Goal: Task Accomplishment & Management: Manage account settings

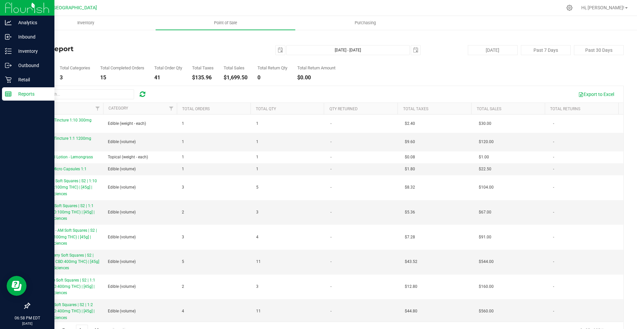
click at [27, 100] on div "Reports" at bounding box center [28, 93] width 52 height 13
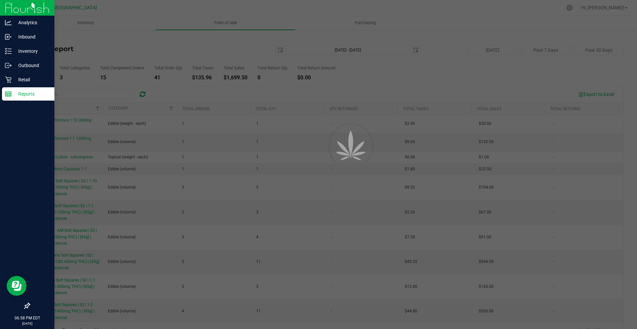
click at [27, 100] on div "Reports" at bounding box center [28, 93] width 52 height 13
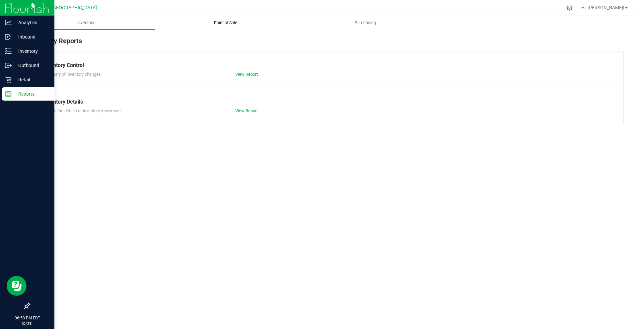
click at [220, 24] on span "Point of Sale" at bounding box center [225, 23] width 41 height 6
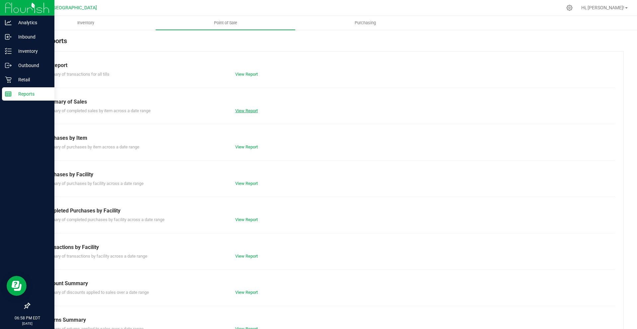
click at [248, 112] on link "View Report" at bounding box center [246, 110] width 23 height 5
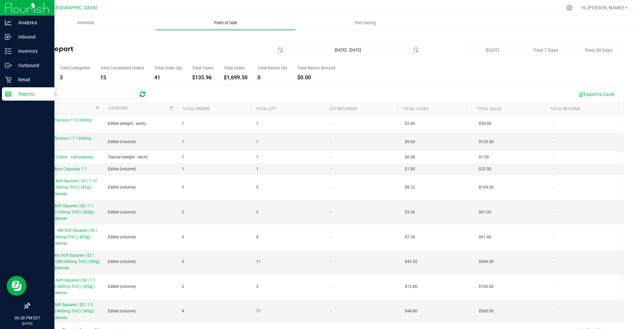
click at [246, 28] on uib-tab-heading "Point of Sale" at bounding box center [226, 23] width 140 height 14
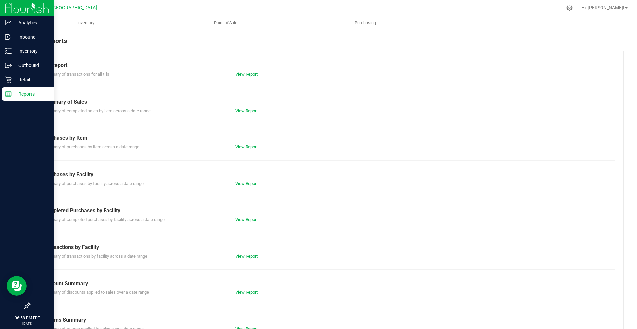
click at [249, 74] on link "View Report" at bounding box center [246, 74] width 23 height 5
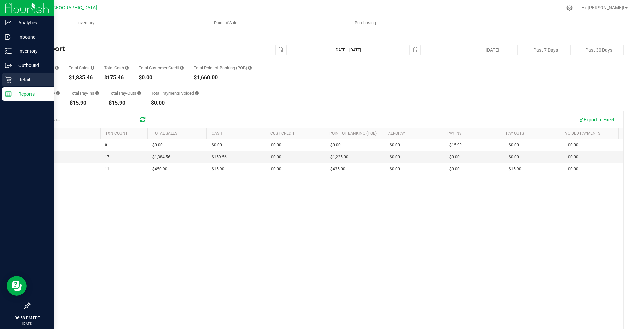
click at [32, 79] on p "Retail" at bounding box center [32, 80] width 40 height 8
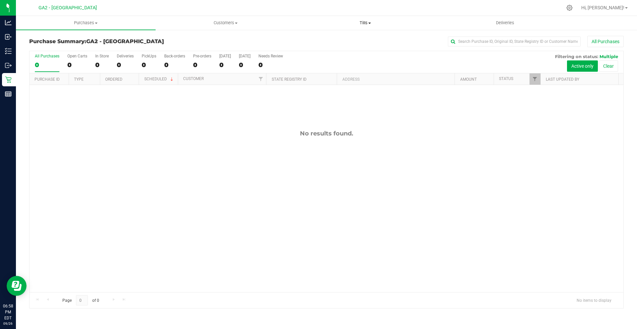
click at [361, 23] on span "Tills" at bounding box center [365, 23] width 139 height 6
click at [366, 37] on li "Manage tills" at bounding box center [365, 40] width 140 height 8
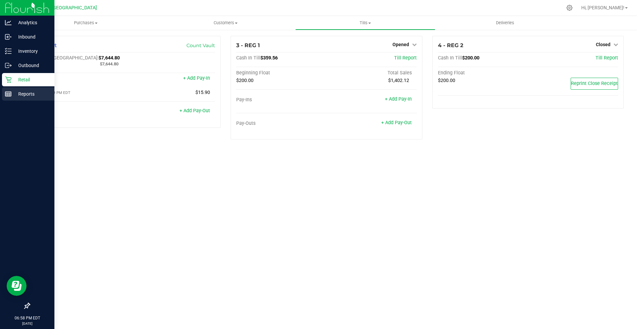
click at [4, 96] on div "Reports" at bounding box center [28, 93] width 52 height 13
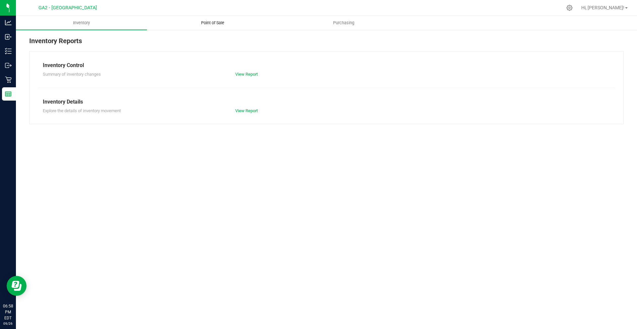
click at [212, 22] on span "Point of Sale" at bounding box center [212, 23] width 41 height 6
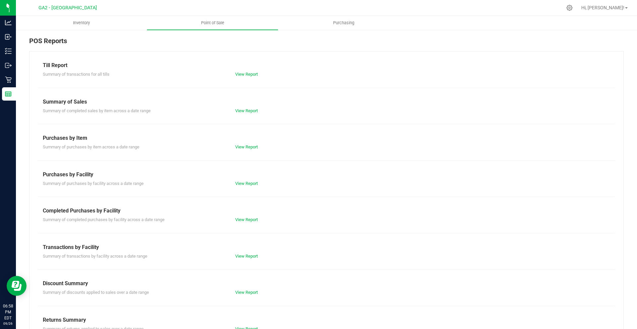
click at [249, 115] on div "Till Report Summary of transactions for all tills View Report Summary of Sales …" at bounding box center [326, 196] width 595 height 291
click at [248, 113] on link "View Report" at bounding box center [246, 110] width 23 height 5
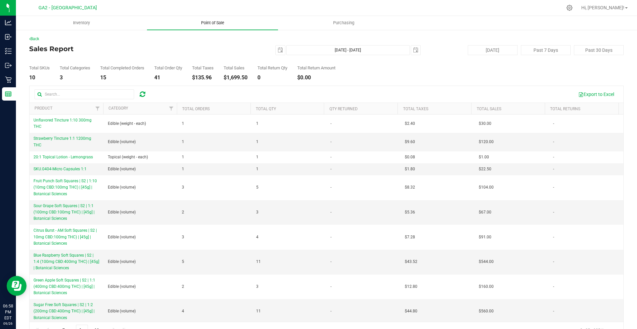
click at [213, 18] on uib-tab-heading "Point of Sale" at bounding box center [212, 23] width 131 height 14
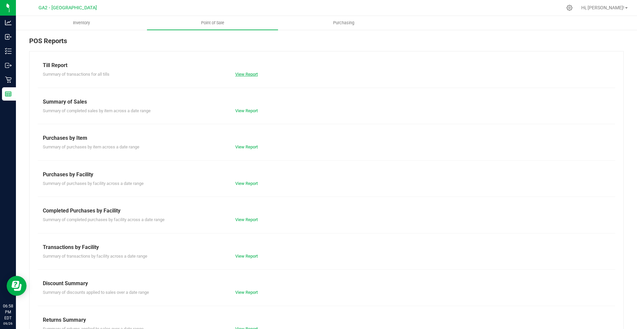
click at [239, 75] on link "View Report" at bounding box center [246, 74] width 23 height 5
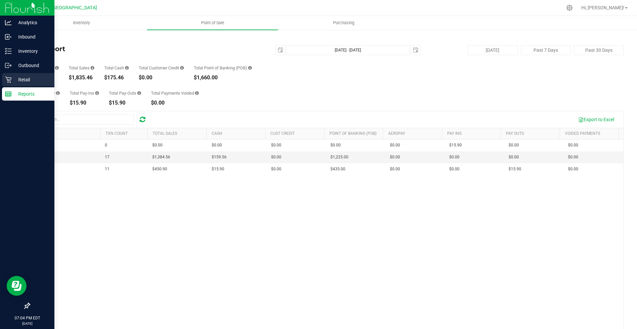
click at [5, 84] on div "Retail" at bounding box center [28, 79] width 52 height 13
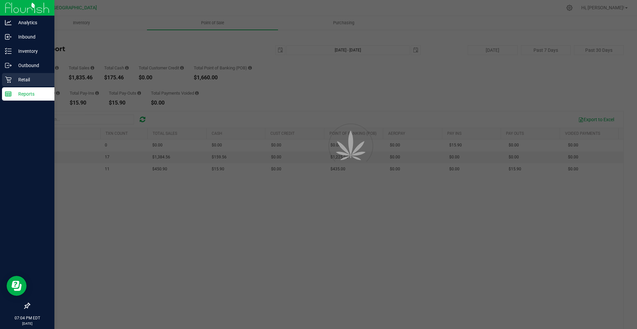
click at [6, 82] on icon at bounding box center [8, 79] width 7 height 7
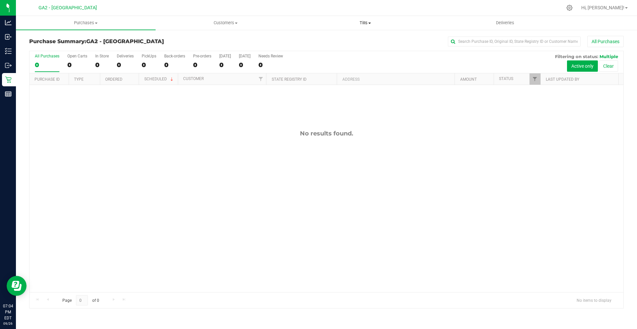
click at [354, 23] on span "Tills" at bounding box center [365, 23] width 139 height 6
click at [332, 39] on span "Manage tills" at bounding box center [317, 40] width 45 height 6
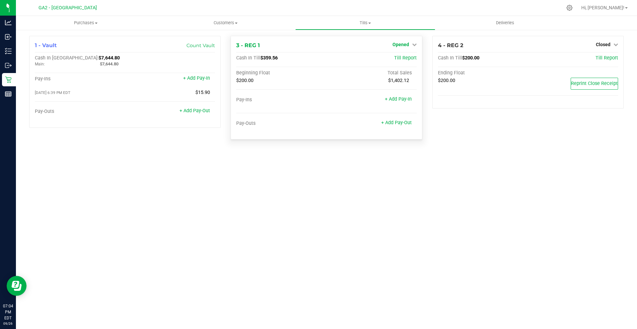
click at [412, 43] on icon at bounding box center [414, 44] width 5 height 5
click at [409, 58] on link "Close Till" at bounding box center [401, 58] width 18 height 5
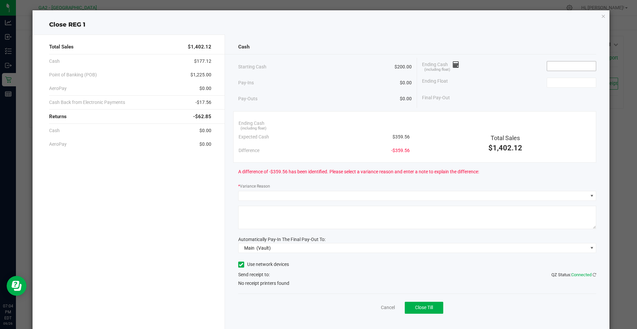
click at [556, 63] on input at bounding box center [571, 65] width 49 height 9
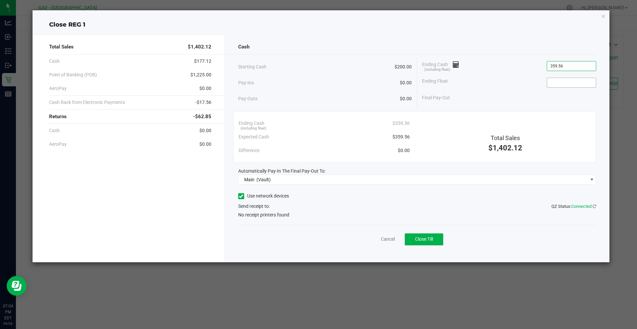
type input "$359.56"
click at [564, 83] on input at bounding box center [571, 82] width 49 height 9
type input "$200.00"
click at [531, 99] on div "Final Pay-Out $159.56" at bounding box center [509, 98] width 174 height 14
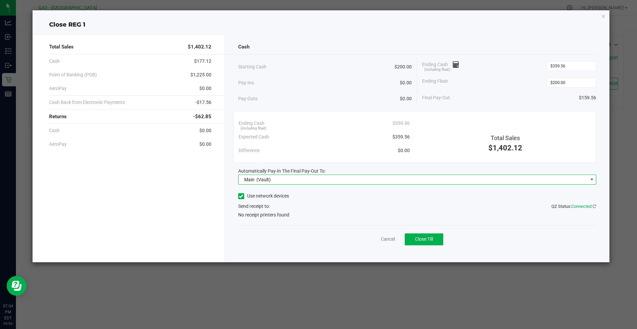
click at [438, 182] on span "Main (Vault)" at bounding box center [413, 179] width 349 height 9
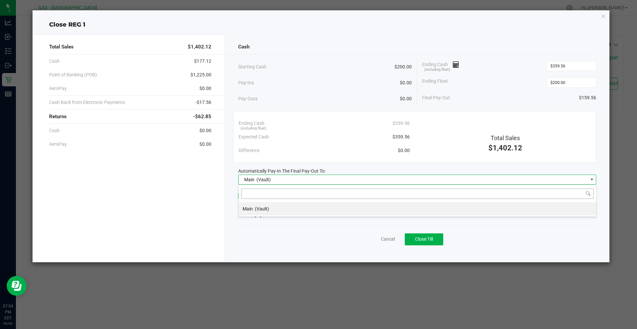
scroll to position [10, 358]
click at [422, 207] on li "Main (Vault)" at bounding box center [418, 208] width 358 height 13
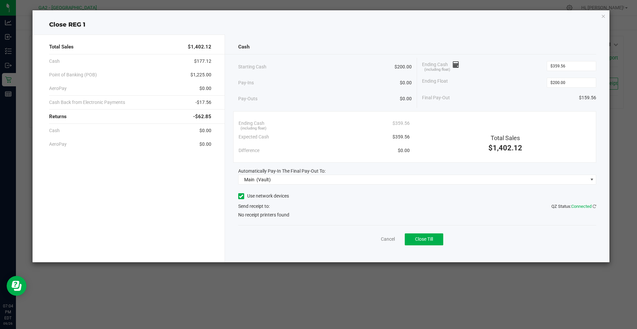
click at [287, 199] on label "Use network devices" at bounding box center [263, 195] width 51 height 7
click at [0, 0] on input "Use network devices" at bounding box center [0, 0] width 0 height 0
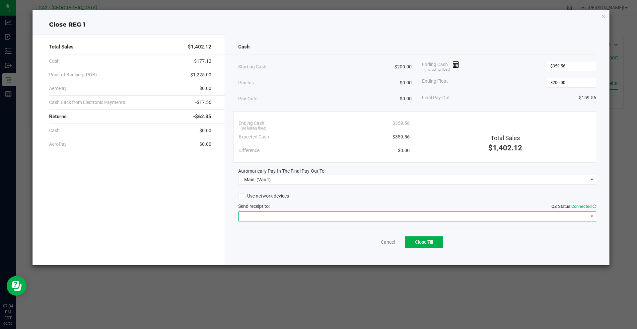
click at [384, 212] on span at bounding box center [413, 216] width 349 height 9
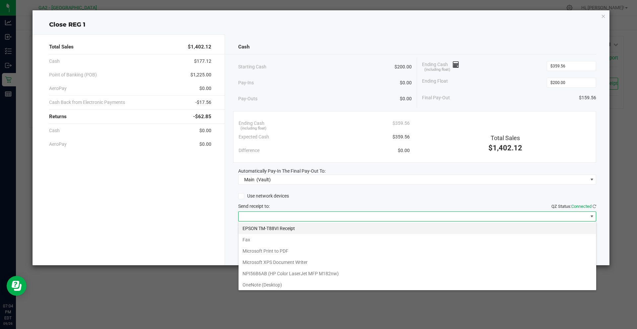
click at [342, 229] on Receipt "EPSON TM-T88VI Receipt" at bounding box center [418, 228] width 358 height 11
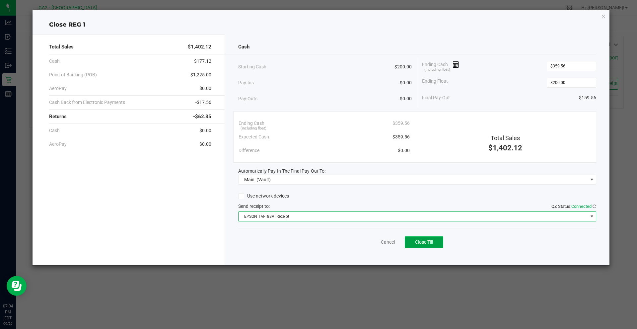
click at [424, 239] on button "Close Till" at bounding box center [424, 242] width 38 height 12
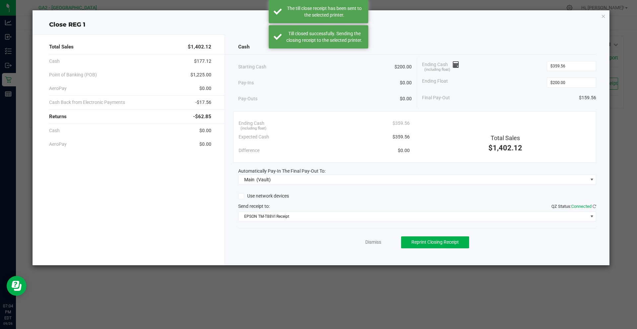
click at [602, 19] on icon "button" at bounding box center [603, 16] width 5 height 8
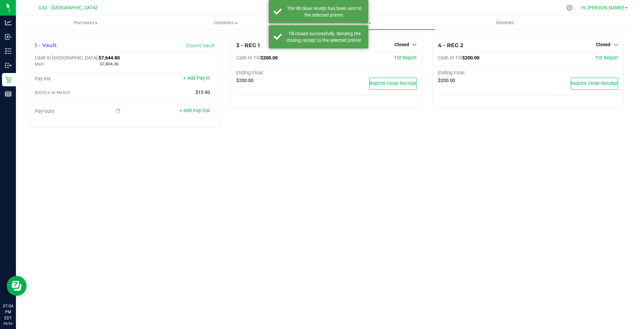
click at [615, 8] on span "Hi, [PERSON_NAME]!" at bounding box center [602, 7] width 43 height 5
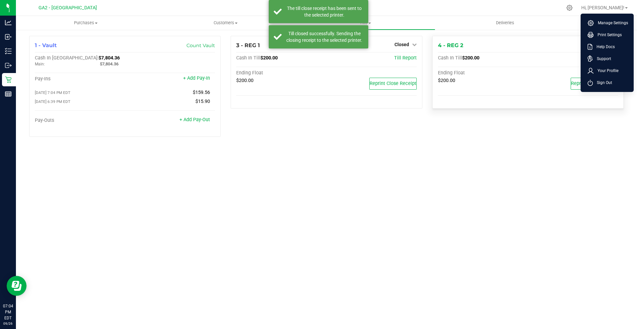
drag, startPoint x: 600, startPoint y: 84, endPoint x: 611, endPoint y: 56, distance: 30.1
click at [601, 81] on span "Sign Out" at bounding box center [602, 82] width 19 height 7
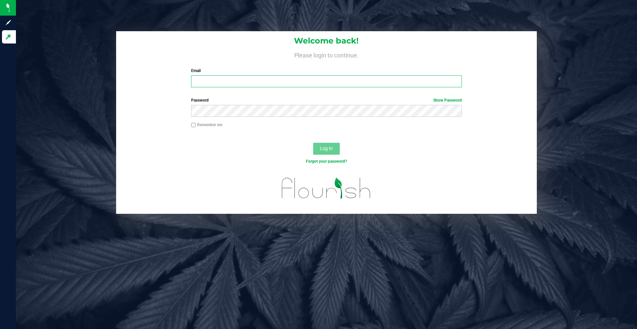
click at [399, 83] on input "Email" at bounding box center [326, 81] width 270 height 12
type input "alanflash12@gmail.com"
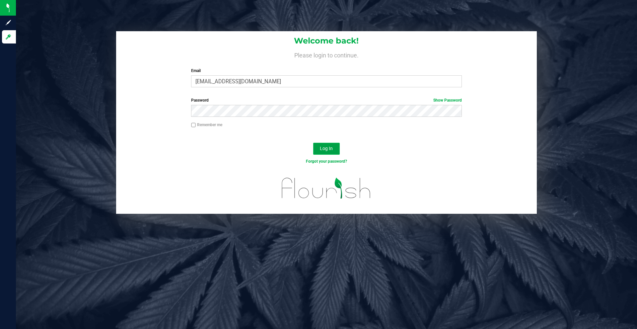
click at [320, 147] on span "Log In" at bounding box center [326, 148] width 13 height 5
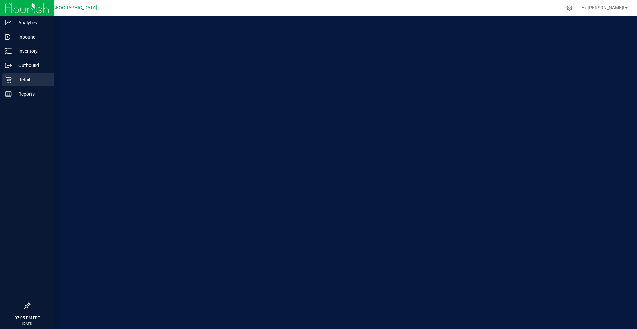
click at [9, 86] on link "Retail" at bounding box center [27, 80] width 54 height 14
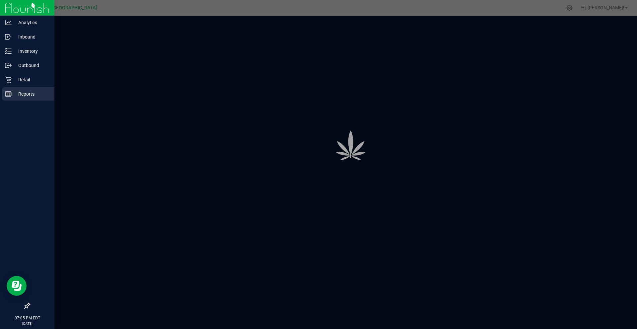
click at [15, 91] on p "Reports" at bounding box center [32, 94] width 40 height 8
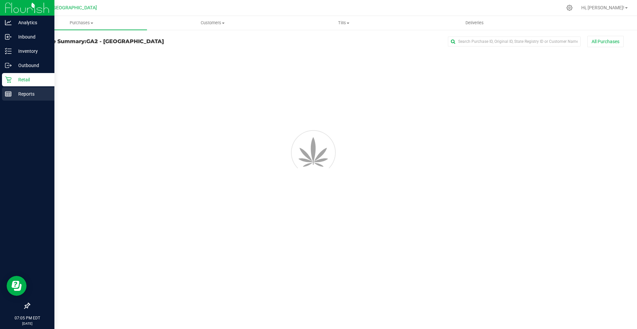
click at [15, 91] on p "Reports" at bounding box center [32, 94] width 40 height 8
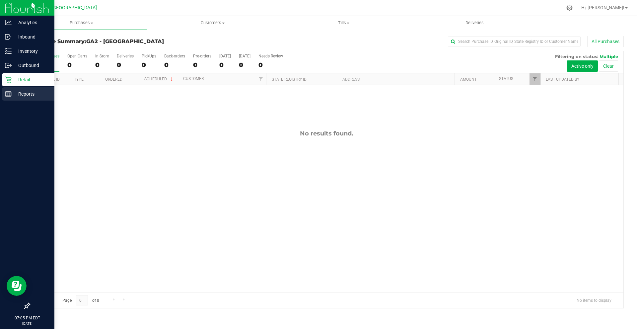
click at [19, 98] on div "Reports" at bounding box center [28, 93] width 52 height 13
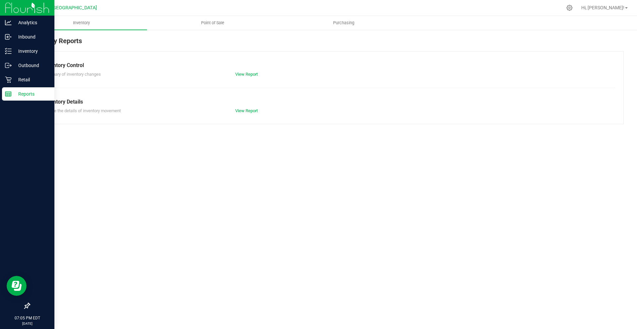
click at [19, 98] on div "Reports" at bounding box center [28, 93] width 52 height 13
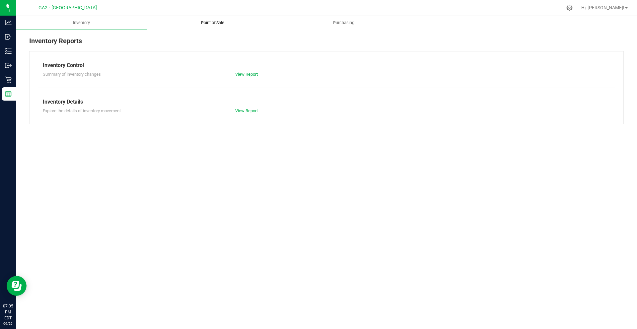
click at [201, 18] on uib-tab-heading "Point of Sale" at bounding box center [212, 22] width 130 height 13
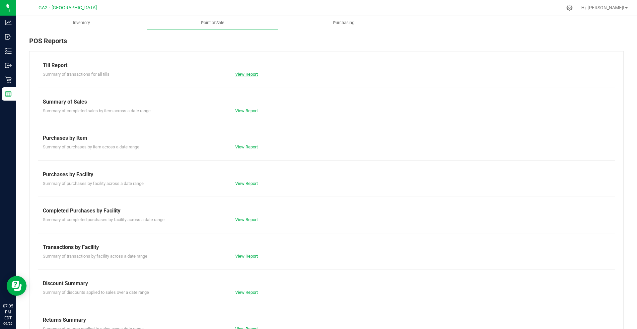
click at [246, 74] on link "View Report" at bounding box center [246, 74] width 23 height 5
